Goal: Task Accomplishment & Management: Manage account settings

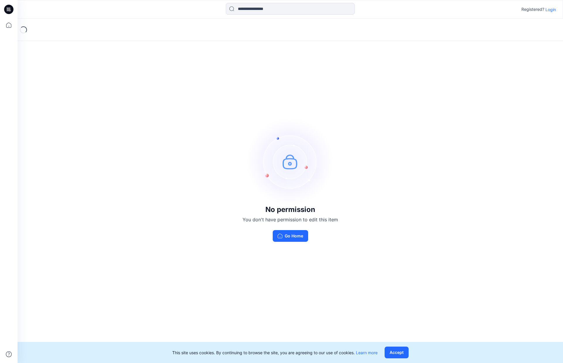
click at [550, 11] on p "Login" at bounding box center [550, 9] width 11 height 6
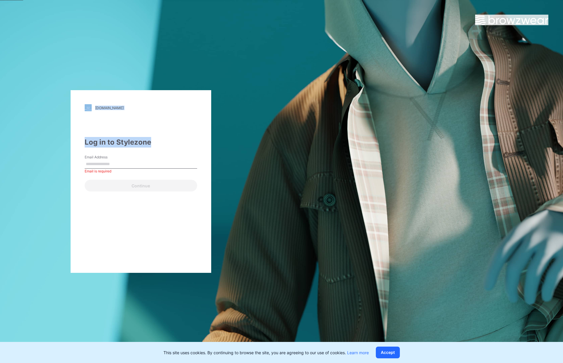
drag, startPoint x: 215, startPoint y: 143, endPoint x: 182, endPoint y: 145, distance: 32.3
click at [184, 147] on div "walmart.stylezone.com Loading... Log in to Stylezone Email Address Email is req…" at bounding box center [281, 181] width 563 height 363
click at [182, 145] on div "Log in to Stylezone" at bounding box center [141, 142] width 112 height 11
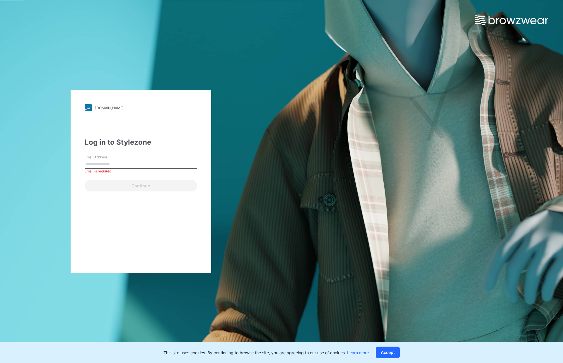
click at [133, 161] on input "Email Address" at bounding box center [141, 164] width 112 height 9
type input "**********"
click at [137, 179] on div "Continue" at bounding box center [141, 184] width 112 height 14
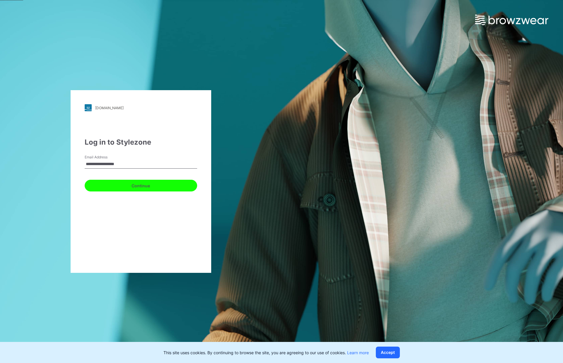
click at [137, 181] on button "Continue" at bounding box center [141, 186] width 112 height 12
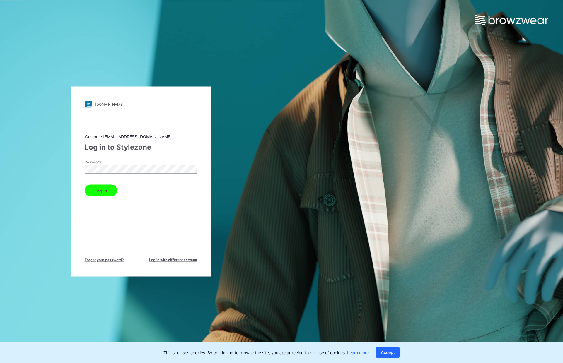
click at [111, 189] on button "Log in" at bounding box center [101, 191] width 32 height 12
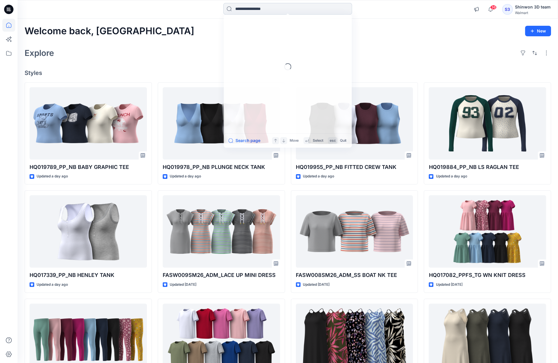
click at [257, 11] on input at bounding box center [287, 9] width 129 height 12
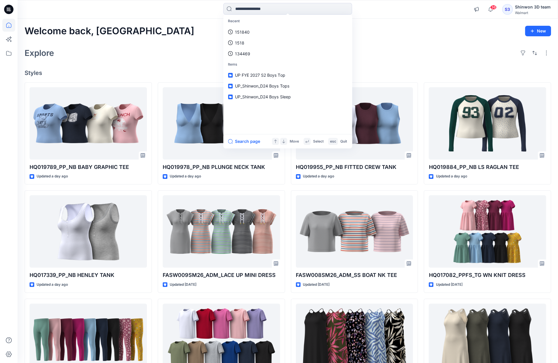
click at [394, 41] on div "Welcome back, Shinwon New Explore Styles HQ019789_PP_NB BABY GRAPHIC TEE Update…" at bounding box center [288, 224] width 541 height 410
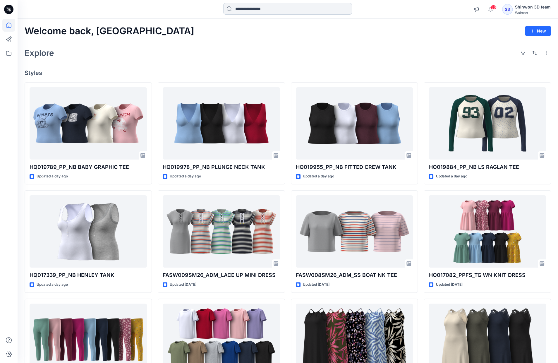
click at [254, 8] on input at bounding box center [287, 9] width 129 height 12
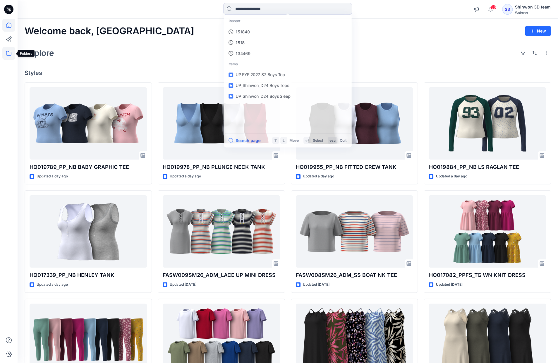
click at [7, 51] on icon at bounding box center [8, 53] width 5 height 5
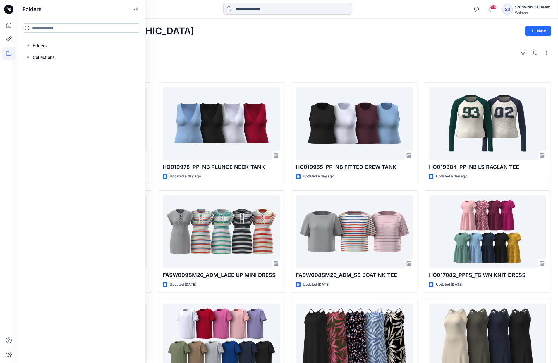
click at [47, 27] on input at bounding box center [82, 27] width 118 height 9
click at [36, 60] on p "Collections" at bounding box center [44, 57] width 22 height 7
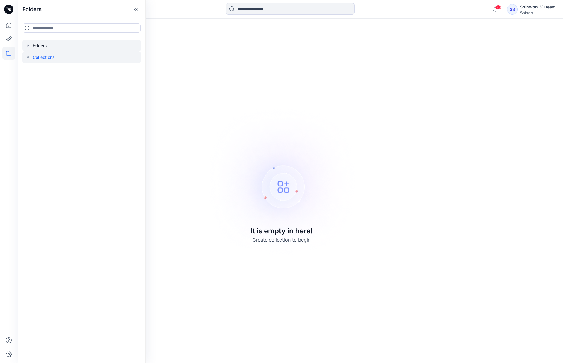
click at [58, 47] on div at bounding box center [81, 46] width 119 height 12
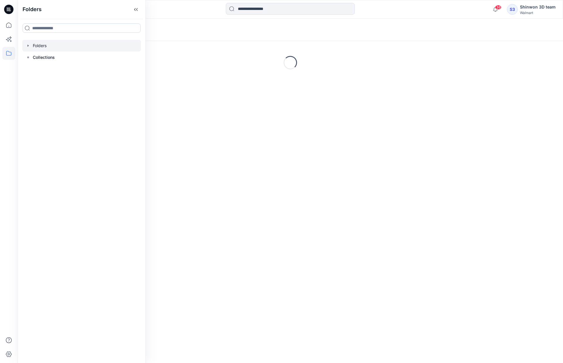
click at [61, 25] on input at bounding box center [82, 27] width 118 height 9
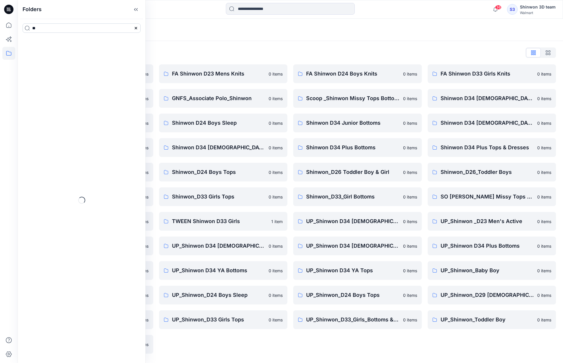
type input "*"
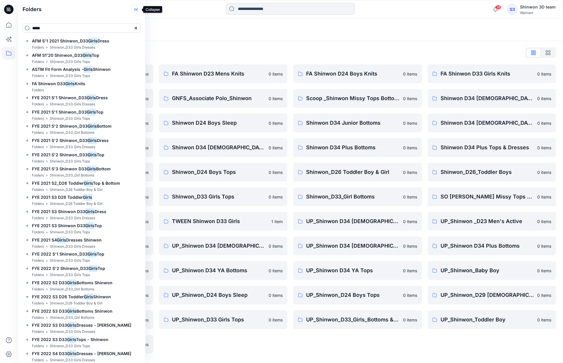
type input "*****"
click at [140, 12] on icon at bounding box center [135, 10] width 9 height 10
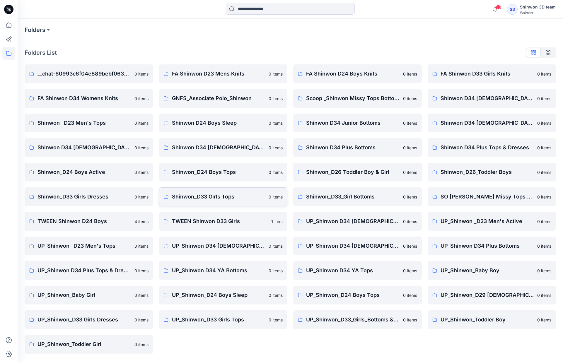
click at [215, 199] on p "Shinwon_D33 Girls Tops" at bounding box center [218, 197] width 93 height 8
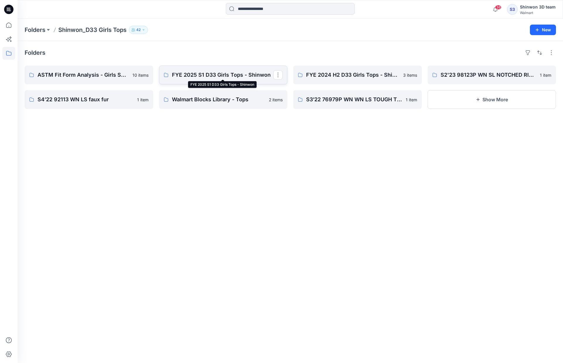
click at [181, 76] on p "FYE 2025 S1 D33 Girls Tops - Shinwon" at bounding box center [223, 75] width 102 height 8
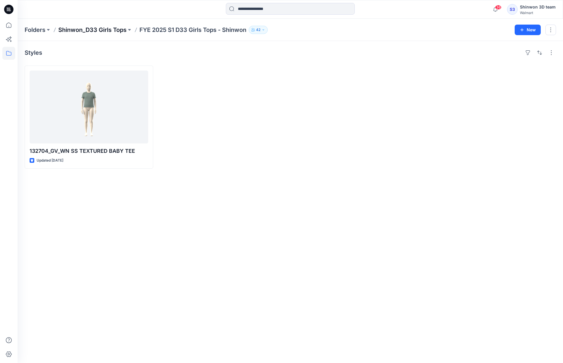
click at [108, 30] on p "Shinwon_D33 Girls Tops" at bounding box center [92, 30] width 68 height 8
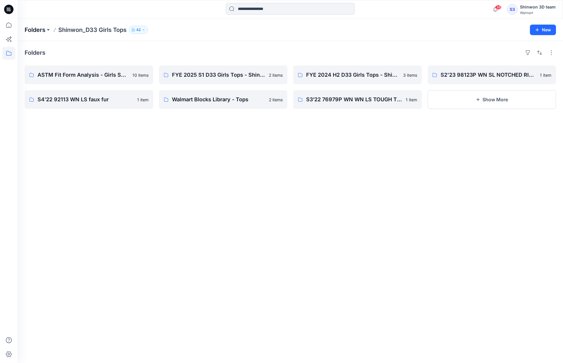
click at [29, 27] on p "Folders" at bounding box center [35, 30] width 21 height 8
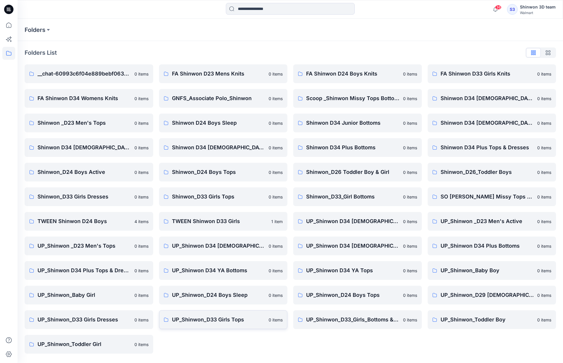
click at [219, 320] on p "UP_Shinwon_D33 Girls Tops" at bounding box center [218, 320] width 93 height 8
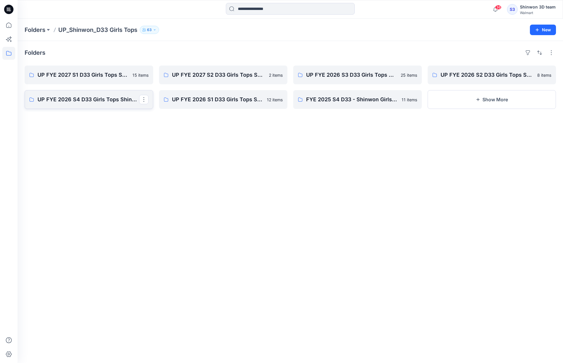
click at [112, 102] on p "UP FYE 2026 S4 D33 Girls Tops Shinwon" at bounding box center [88, 99] width 102 height 8
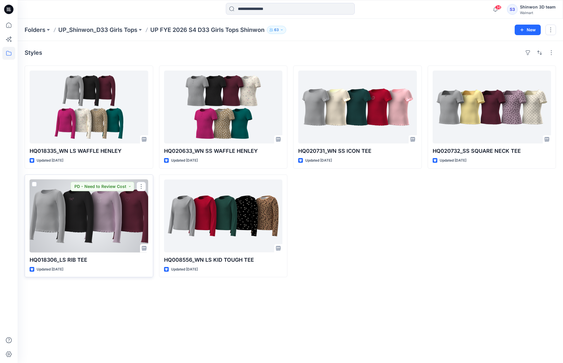
click at [68, 220] on div at bounding box center [89, 215] width 119 height 73
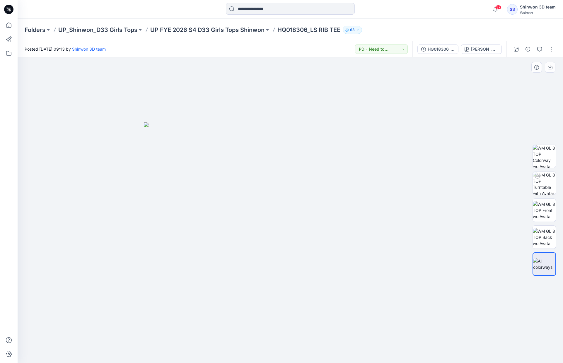
click at [433, 202] on img at bounding box center [290, 242] width 293 height 241
click at [442, 51] on div "HQ018306_PP_WN LS ICON TEE" at bounding box center [440, 49] width 27 height 6
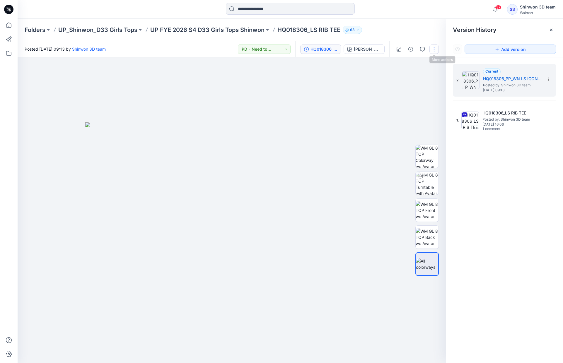
click at [432, 49] on button "button" at bounding box center [433, 48] width 9 height 9
click at [404, 80] on button "Edit" at bounding box center [409, 79] width 54 height 11
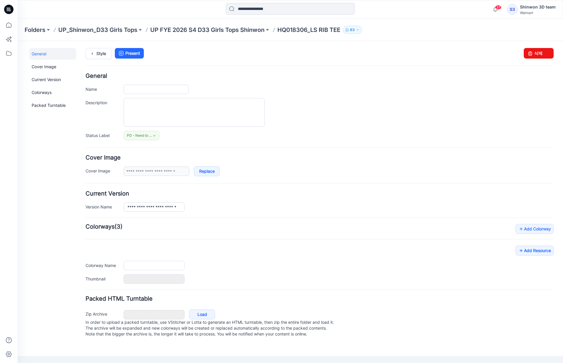
type input "**********"
type textarea "**********"
type input "**********"
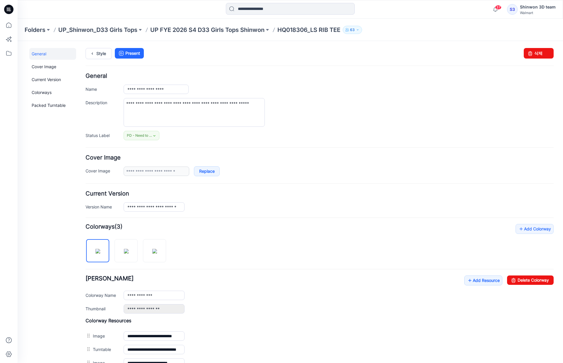
scroll to position [85, 0]
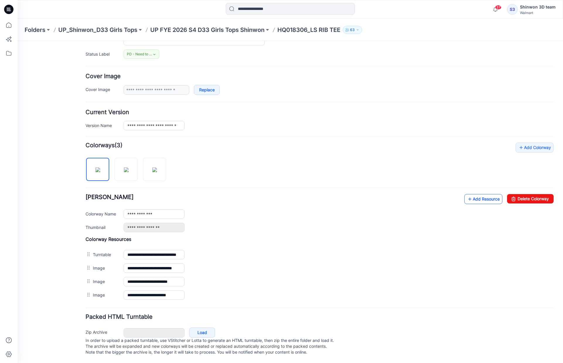
click at [485, 194] on link "Add Resource" at bounding box center [483, 199] width 38 height 10
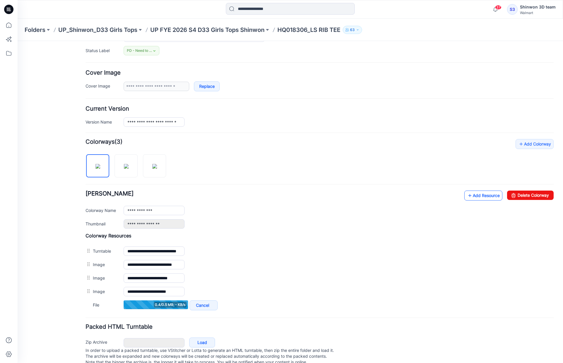
click at [472, 196] on link "Add Resource" at bounding box center [483, 196] width 38 height 10
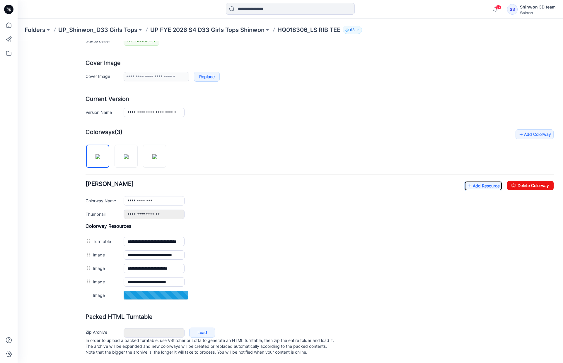
scroll to position [98, 0]
click at [481, 181] on link "Add Resource" at bounding box center [483, 186] width 38 height 10
click at [484, 181] on link "Add Resource" at bounding box center [483, 186] width 38 height 10
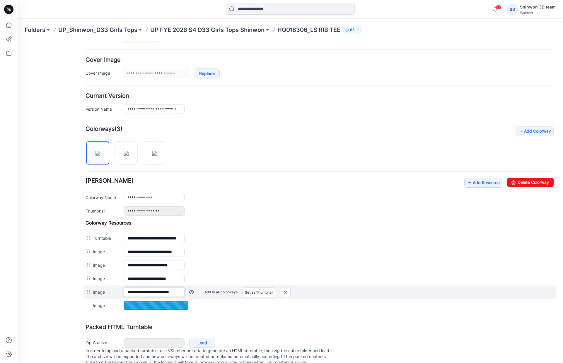
click at [145, 292] on input "**********" at bounding box center [154, 291] width 61 height 9
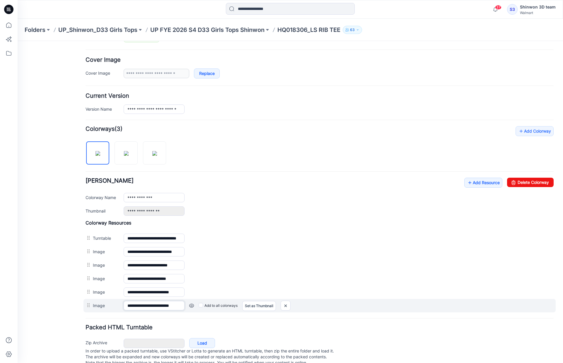
click at [169, 304] on input "**********" at bounding box center [154, 305] width 61 height 9
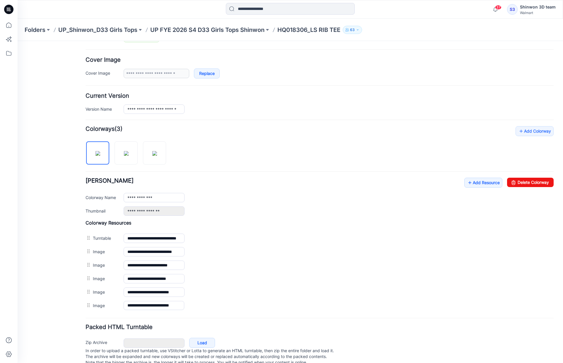
click at [263, 143] on div "**********" at bounding box center [319, 219] width 468 height 186
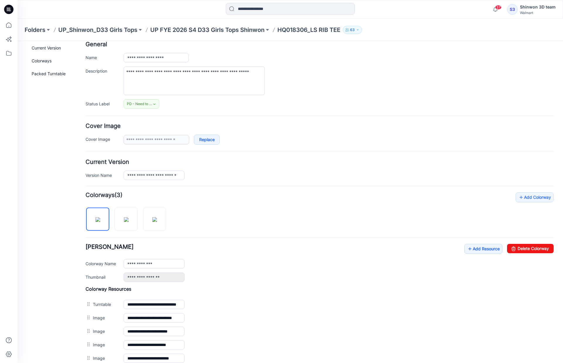
scroll to position [0, 0]
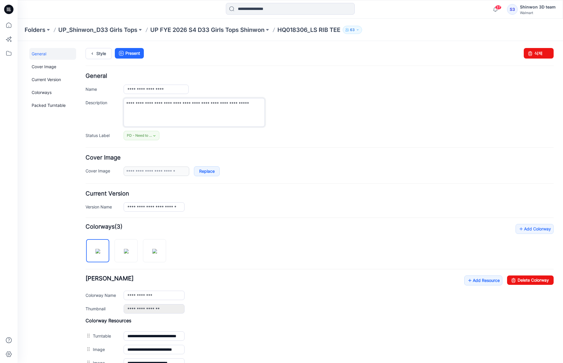
drag, startPoint x: 165, startPoint y: 117, endPoint x: 114, endPoint y: 100, distance: 53.7
click at [114, 100] on div "**********" at bounding box center [319, 112] width 468 height 29
paste textarea
click at [166, 106] on textarea "Description" at bounding box center [194, 112] width 141 height 29
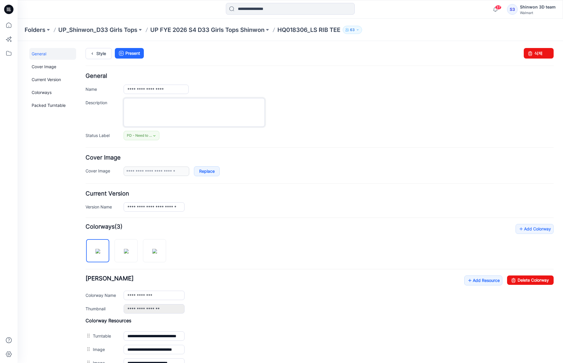
paste textarea "**********"
type textarea "**********"
click at [331, 119] on div "**********" at bounding box center [339, 112] width 430 height 29
click at [300, 31] on p "HQ018306_LS RIB TEE" at bounding box center [308, 30] width 63 height 8
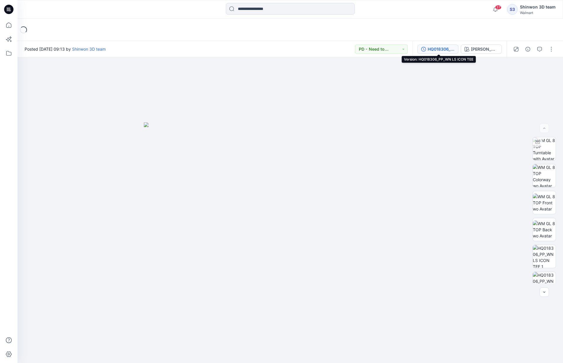
click at [436, 47] on div "HQ018306_PP_WN LS ICON TEE" at bounding box center [440, 49] width 27 height 6
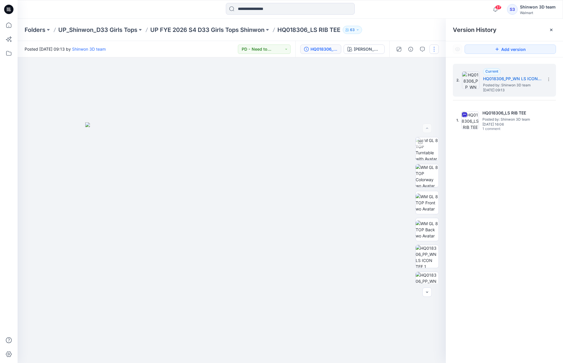
click at [433, 49] on button "button" at bounding box center [433, 48] width 9 height 9
click at [407, 78] on button "Edit" at bounding box center [409, 79] width 54 height 11
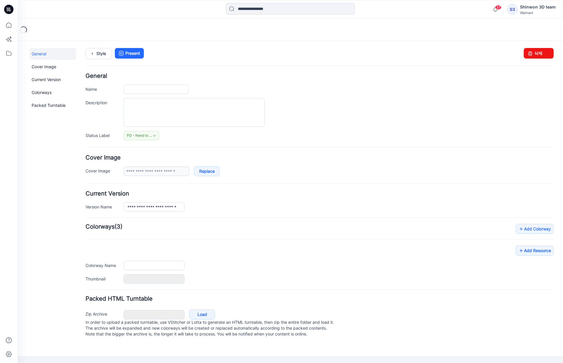
type input "**********"
type textarea "**********"
type input "**********"
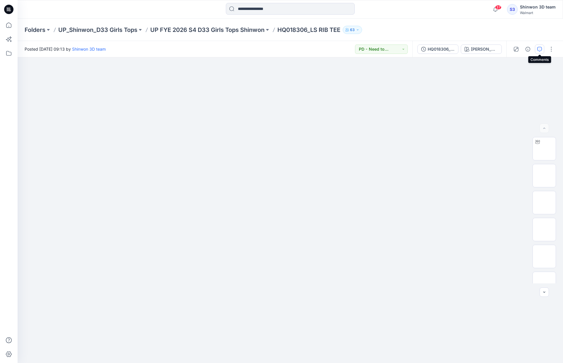
click at [540, 48] on icon "button" at bounding box center [539, 49] width 5 height 5
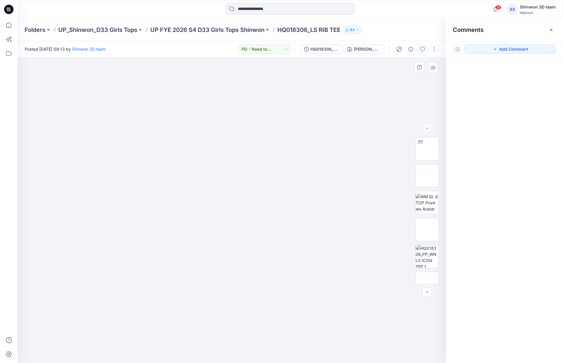
click at [66, 99] on div at bounding box center [232, 210] width 428 height 306
click at [518, 51] on button "Add Comment" at bounding box center [509, 48] width 91 height 9
click at [66, 99] on div "1" at bounding box center [232, 210] width 428 height 306
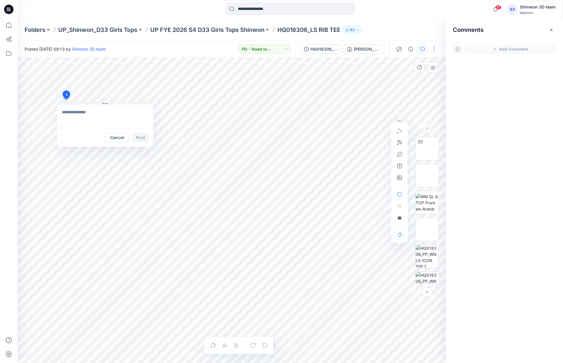
click at [88, 115] on textarea at bounding box center [105, 116] width 96 height 23
type textarea "**********"
click at [142, 136] on button "Post" at bounding box center [140, 137] width 16 height 9
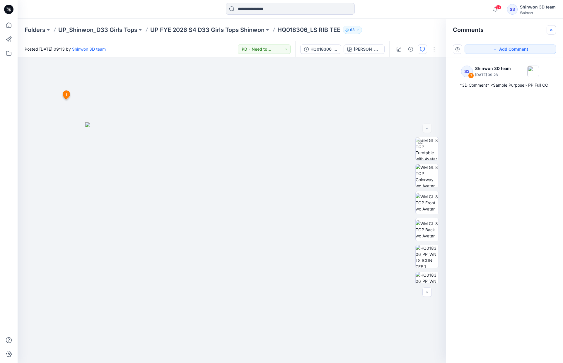
click at [552, 30] on icon "button" at bounding box center [551, 30] width 5 height 5
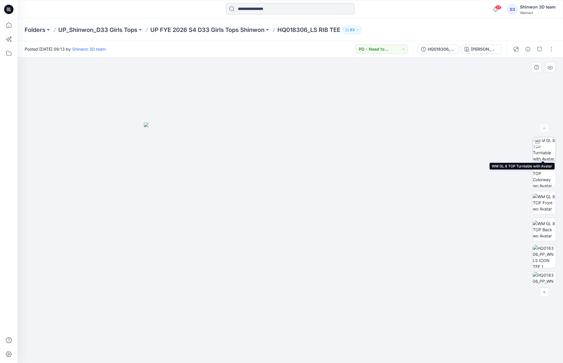
click at [547, 147] on img at bounding box center [543, 148] width 23 height 23
drag, startPoint x: 346, startPoint y: 217, endPoint x: 244, endPoint y: 232, distance: 103.0
click at [244, 232] on div at bounding box center [290, 210] width 545 height 306
drag, startPoint x: 349, startPoint y: 249, endPoint x: 309, endPoint y: 252, distance: 40.2
click at [309, 252] on div at bounding box center [290, 210] width 545 height 306
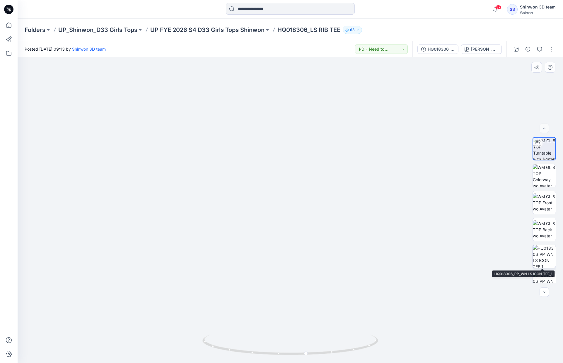
click at [550, 252] on img at bounding box center [543, 256] width 23 height 23
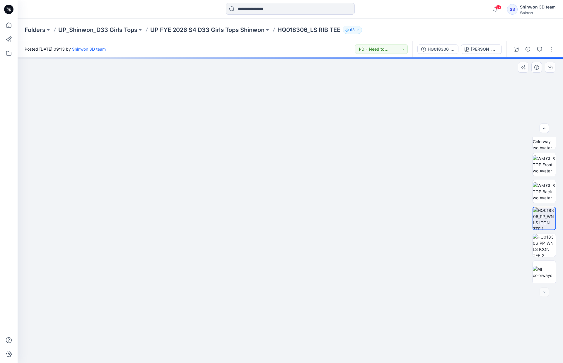
scroll to position [39, 0]
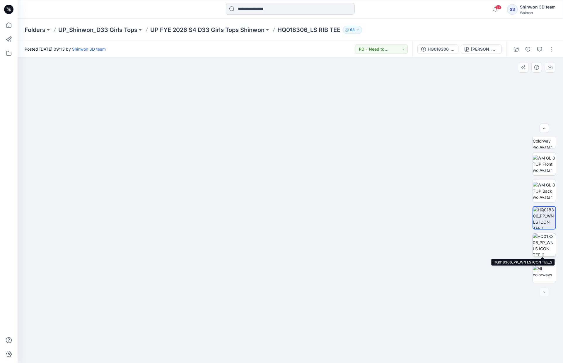
click at [542, 244] on img at bounding box center [543, 244] width 23 height 23
click at [546, 251] on img at bounding box center [544, 245] width 22 height 22
click at [544, 216] on img at bounding box center [543, 217] width 23 height 23
click at [547, 268] on img at bounding box center [543, 272] width 23 height 12
click at [544, 243] on img at bounding box center [543, 244] width 23 height 23
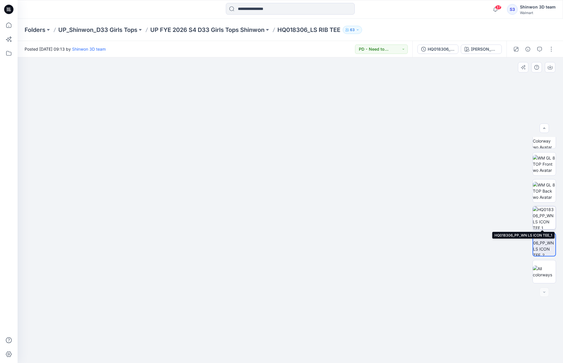
click at [545, 213] on img at bounding box center [543, 217] width 23 height 23
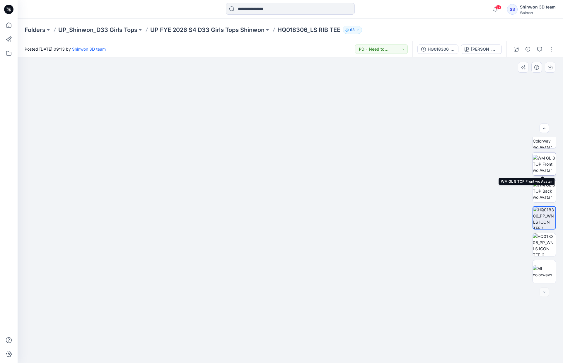
click at [539, 160] on img at bounding box center [543, 164] width 23 height 18
click at [545, 192] on img at bounding box center [543, 191] width 23 height 18
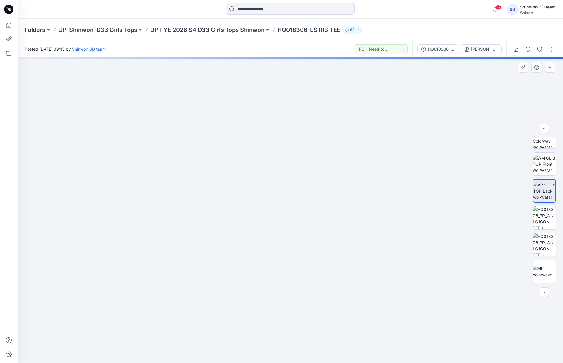
scroll to position [0, 0]
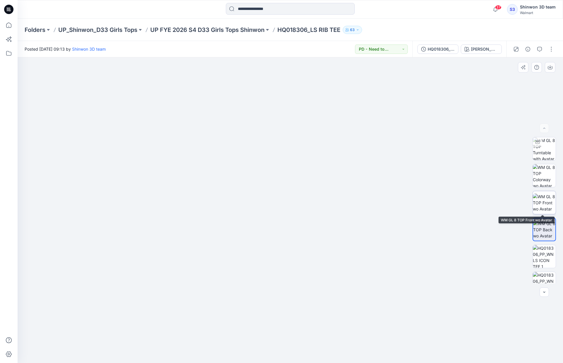
click at [543, 202] on img at bounding box center [543, 202] width 23 height 18
click at [544, 174] on img at bounding box center [543, 175] width 23 height 23
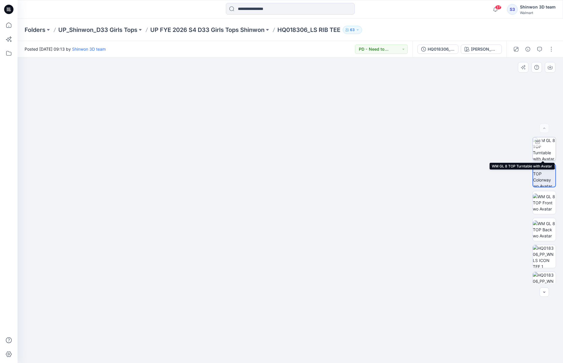
click at [544, 153] on img at bounding box center [543, 148] width 23 height 23
click at [446, 144] on div at bounding box center [290, 210] width 545 height 306
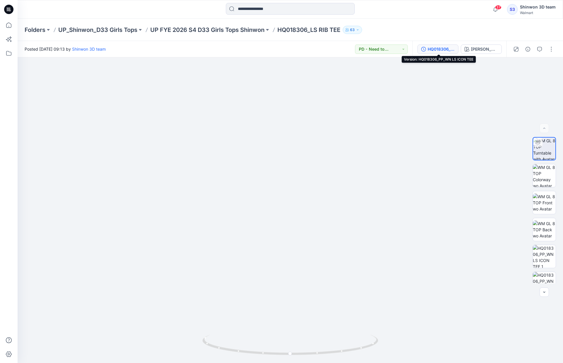
click at [445, 49] on div "HQ018306_PP_WN LS ICON TEE" at bounding box center [440, 49] width 27 height 6
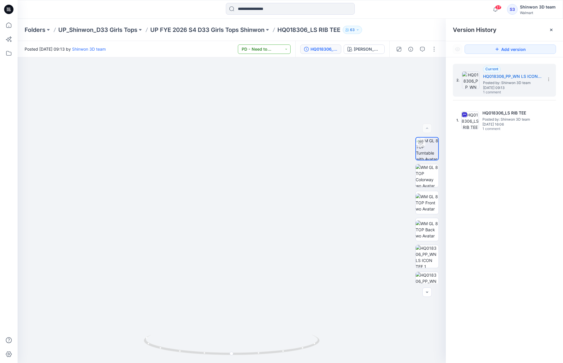
click at [290, 50] on button "PD - Need to Review Cost" at bounding box center [264, 48] width 53 height 9
click at [354, 101] on div at bounding box center [232, 210] width 428 height 306
click at [324, 31] on p "HQ018306_LS RIB TEE" at bounding box center [308, 30] width 63 height 8
click at [245, 30] on p "UP FYE 2026 S4 D33 Girls Tops Shinwon" at bounding box center [207, 30] width 114 height 8
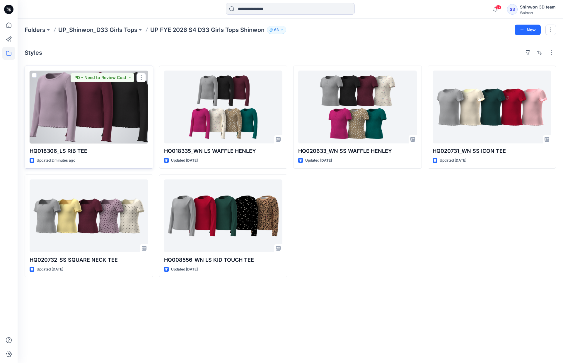
click at [121, 110] on div at bounding box center [89, 107] width 119 height 73
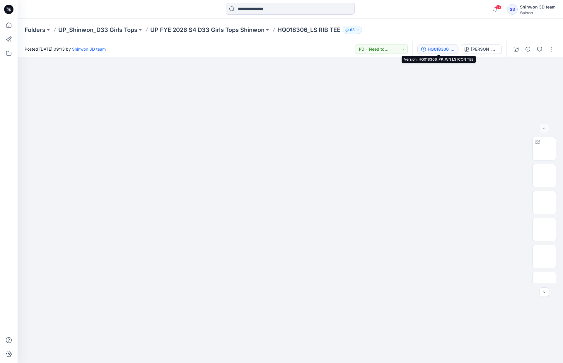
click at [453, 50] on div "HQ018306_PP_WN LS ICON TEE" at bounding box center [440, 49] width 27 height 6
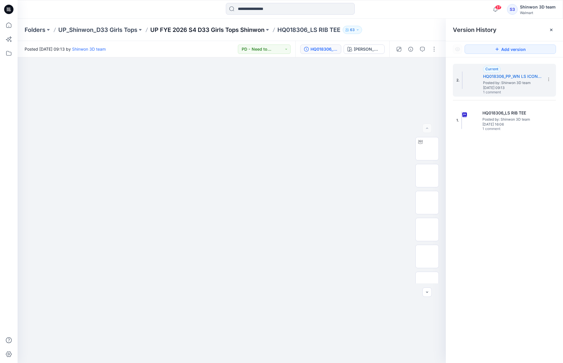
click at [215, 32] on p "UP FYE 2026 S4 D33 Girls Tops Shinwon" at bounding box center [207, 30] width 114 height 8
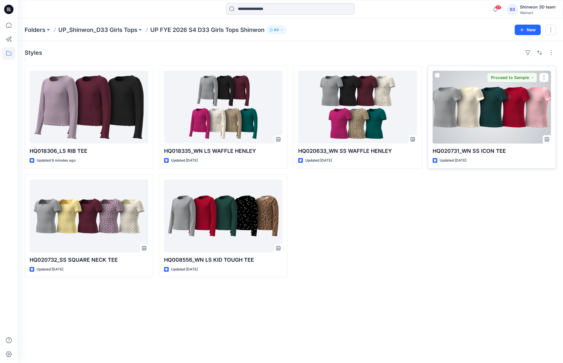
click at [498, 114] on div at bounding box center [491, 107] width 119 height 73
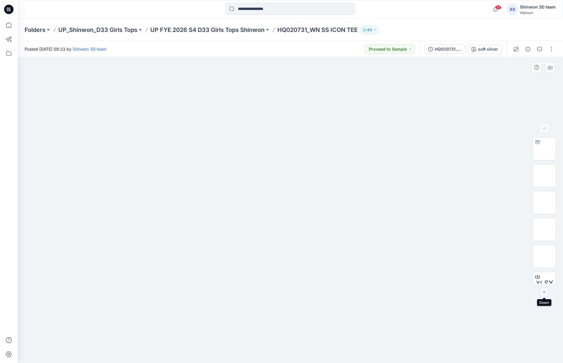
click at [542, 288] on button "button" at bounding box center [543, 291] width 9 height 9
click at [543, 291] on icon "button" at bounding box center [544, 292] width 5 height 5
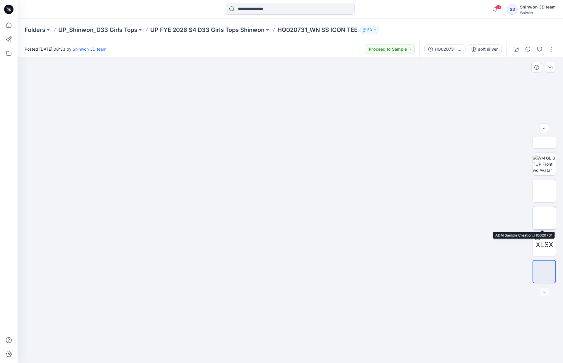
click at [544, 218] on img at bounding box center [544, 218] width 0 height 0
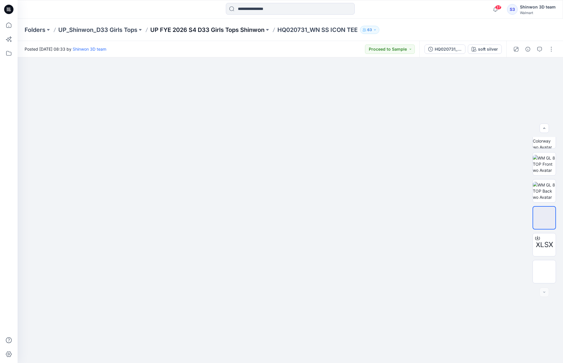
click at [257, 30] on p "UP FYE 2026 S4 D33 Girls Tops Shinwon" at bounding box center [207, 30] width 114 height 8
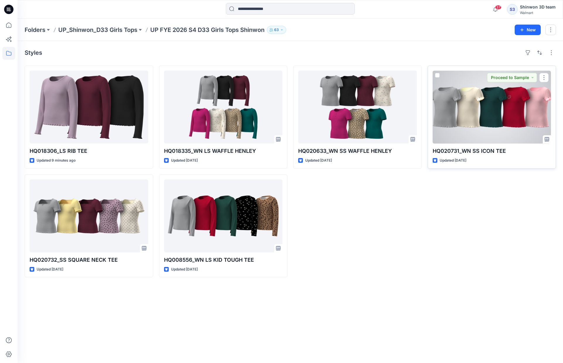
click at [497, 98] on div at bounding box center [491, 107] width 119 height 73
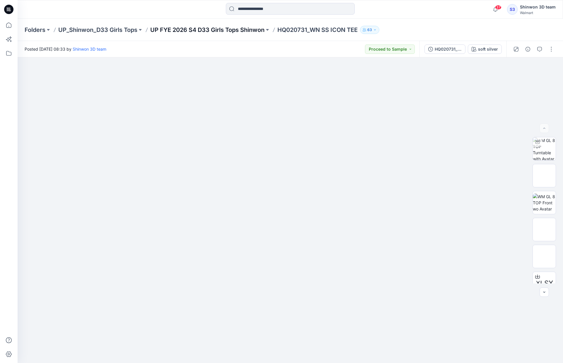
click at [248, 30] on p "UP FYE 2026 S4 D33 Girls Tops Shinwon" at bounding box center [207, 30] width 114 height 8
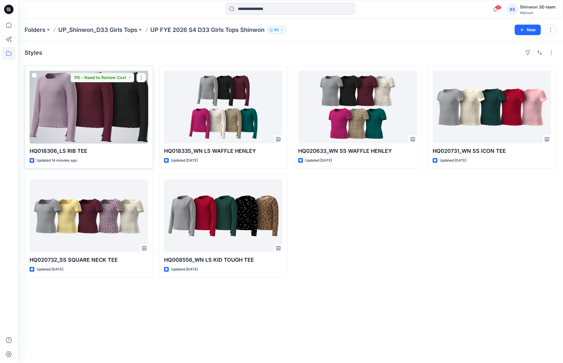
click at [115, 118] on div at bounding box center [89, 107] width 119 height 73
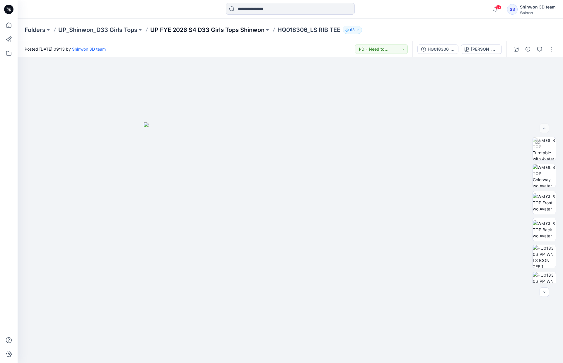
click at [240, 28] on p "UP FYE 2026 S4 D33 Girls Tops Shinwon" at bounding box center [207, 30] width 114 height 8
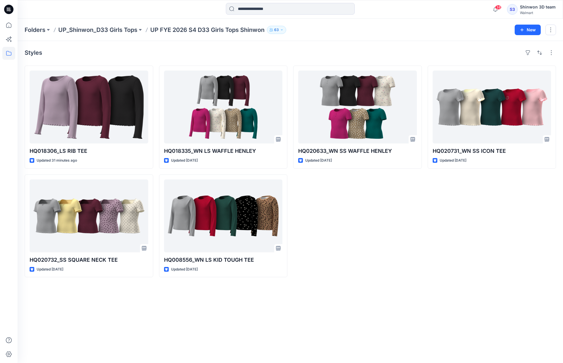
click at [73, 9] on div at bounding box center [86, 9] width 136 height 13
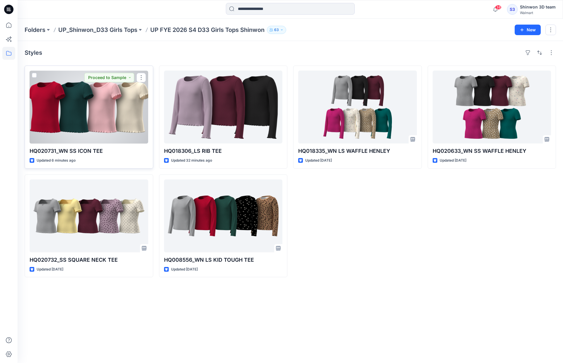
click at [122, 106] on div at bounding box center [89, 107] width 119 height 73
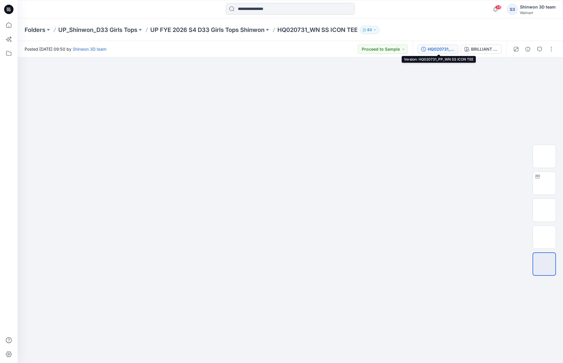
click at [445, 49] on div "HQ020731_PP_WN SS ICON TEE" at bounding box center [440, 49] width 27 height 6
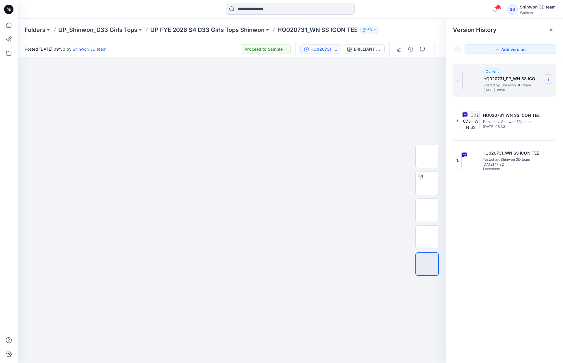
click at [548, 78] on icon at bounding box center [548, 79] width 5 height 5
click at [523, 115] on div "Delete Version" at bounding box center [517, 117] width 68 height 12
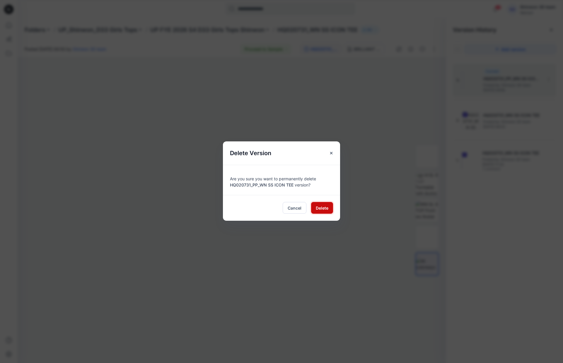
click at [328, 206] on button "Delete" at bounding box center [322, 208] width 22 height 12
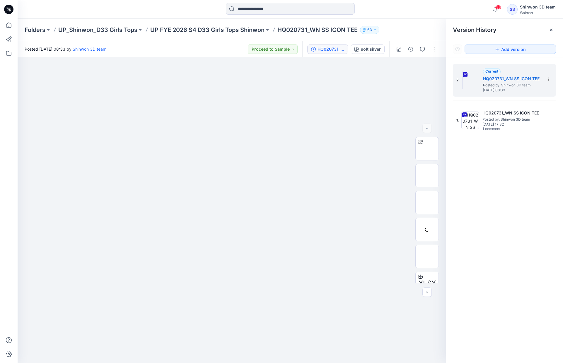
click at [335, 30] on p "HQ020731_WN SS ICON TEE" at bounding box center [317, 30] width 80 height 8
click at [202, 28] on p "UP FYE 2026 S4 D33 Girls Tops Shinwon" at bounding box center [207, 30] width 114 height 8
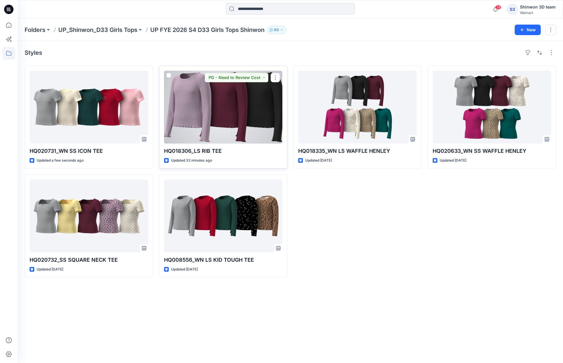
click at [255, 107] on div at bounding box center [223, 107] width 119 height 73
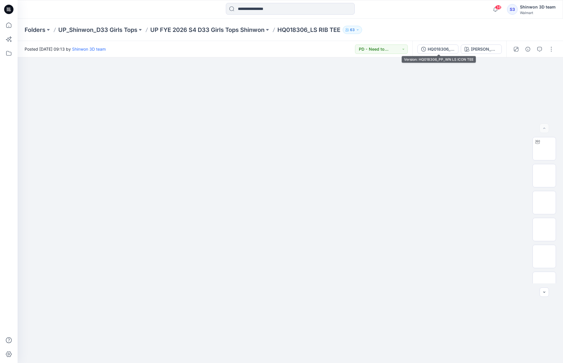
click at [444, 49] on div "HQ018306_PP_WN LS ICON TEE" at bounding box center [440, 49] width 27 height 6
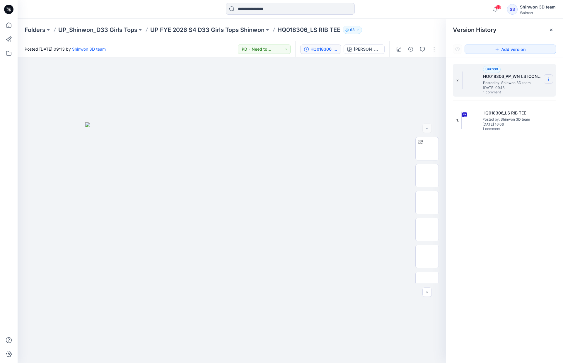
click at [547, 79] on icon at bounding box center [548, 79] width 5 height 5
click at [519, 118] on span "Delete Version" at bounding box center [507, 116] width 27 height 7
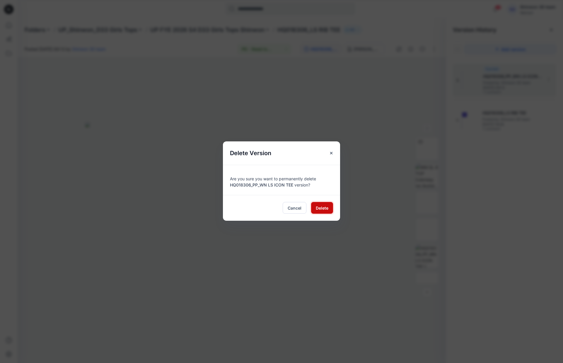
click at [329, 209] on button "Delete" at bounding box center [322, 208] width 22 height 12
